Goal: Navigation & Orientation: Find specific page/section

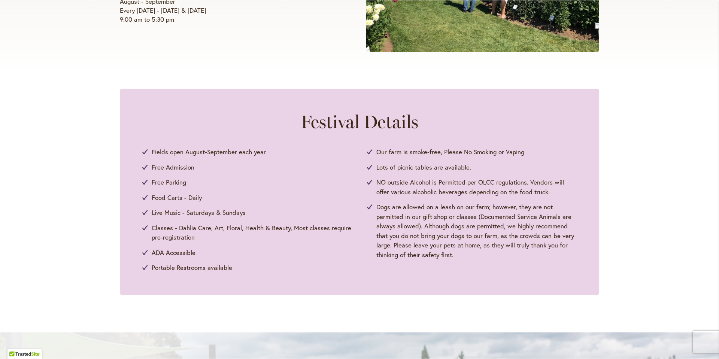
scroll to position [300, 0]
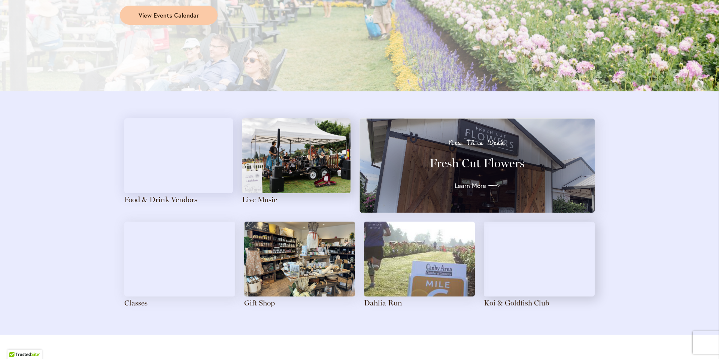
scroll to position [749, 0]
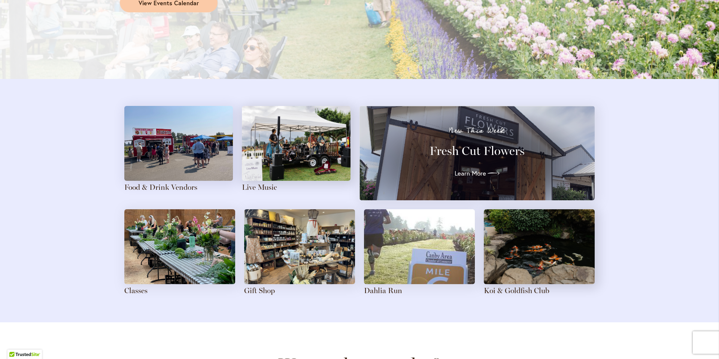
click at [311, 246] on img at bounding box center [299, 246] width 111 height 75
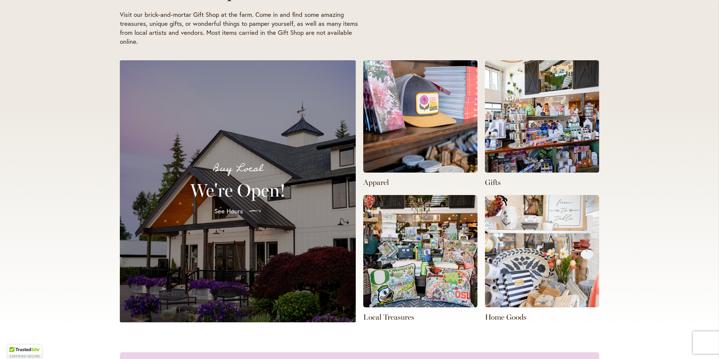
scroll to position [0, 238]
click at [538, 270] on img at bounding box center [542, 251] width 114 height 112
click at [504, 317] on p "Home Goods" at bounding box center [542, 317] width 114 height 10
